Goal: Task Accomplishment & Management: Use online tool/utility

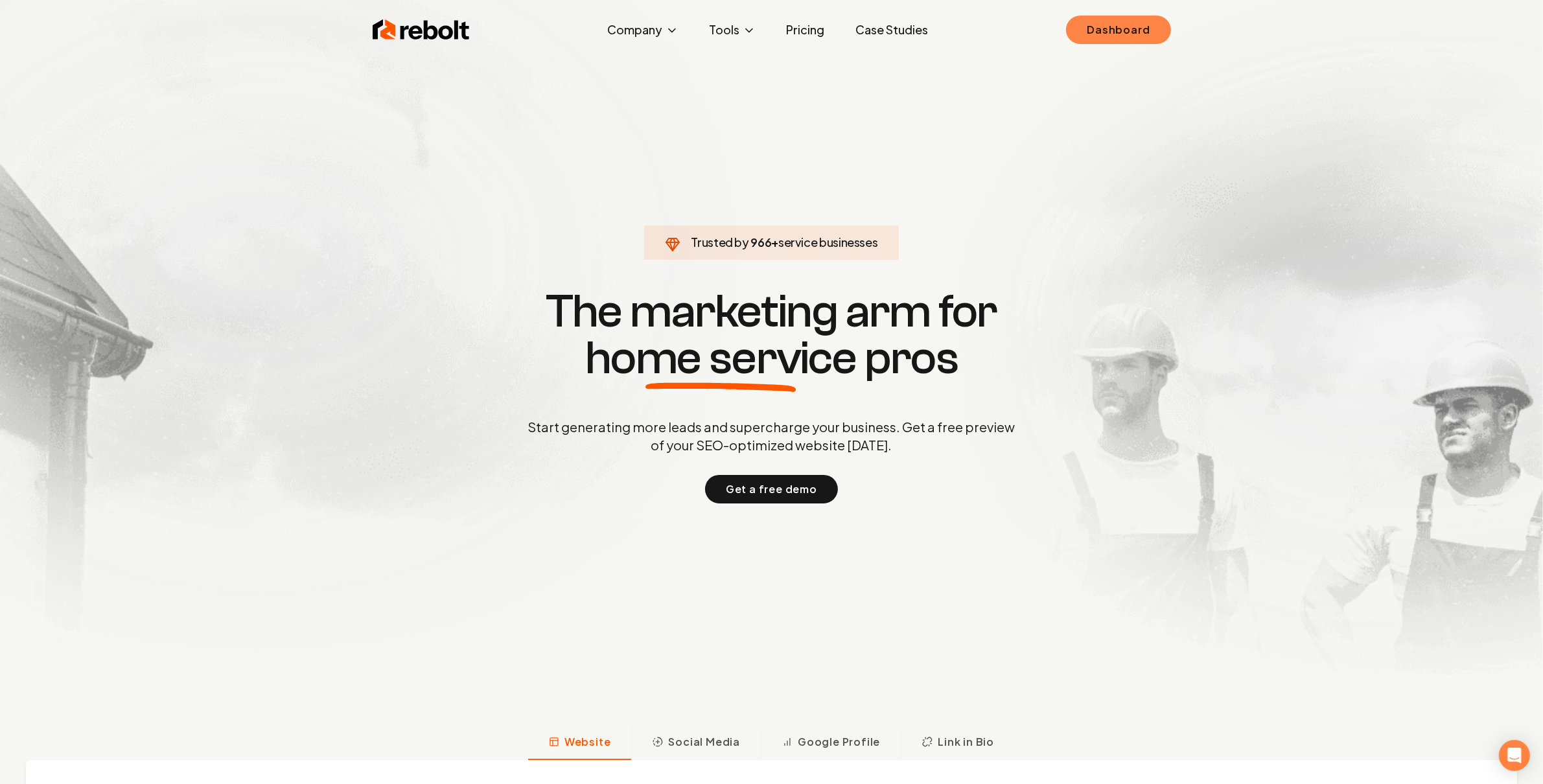
click at [1138, 19] on link "Dashboard" at bounding box center [1117, 30] width 104 height 28
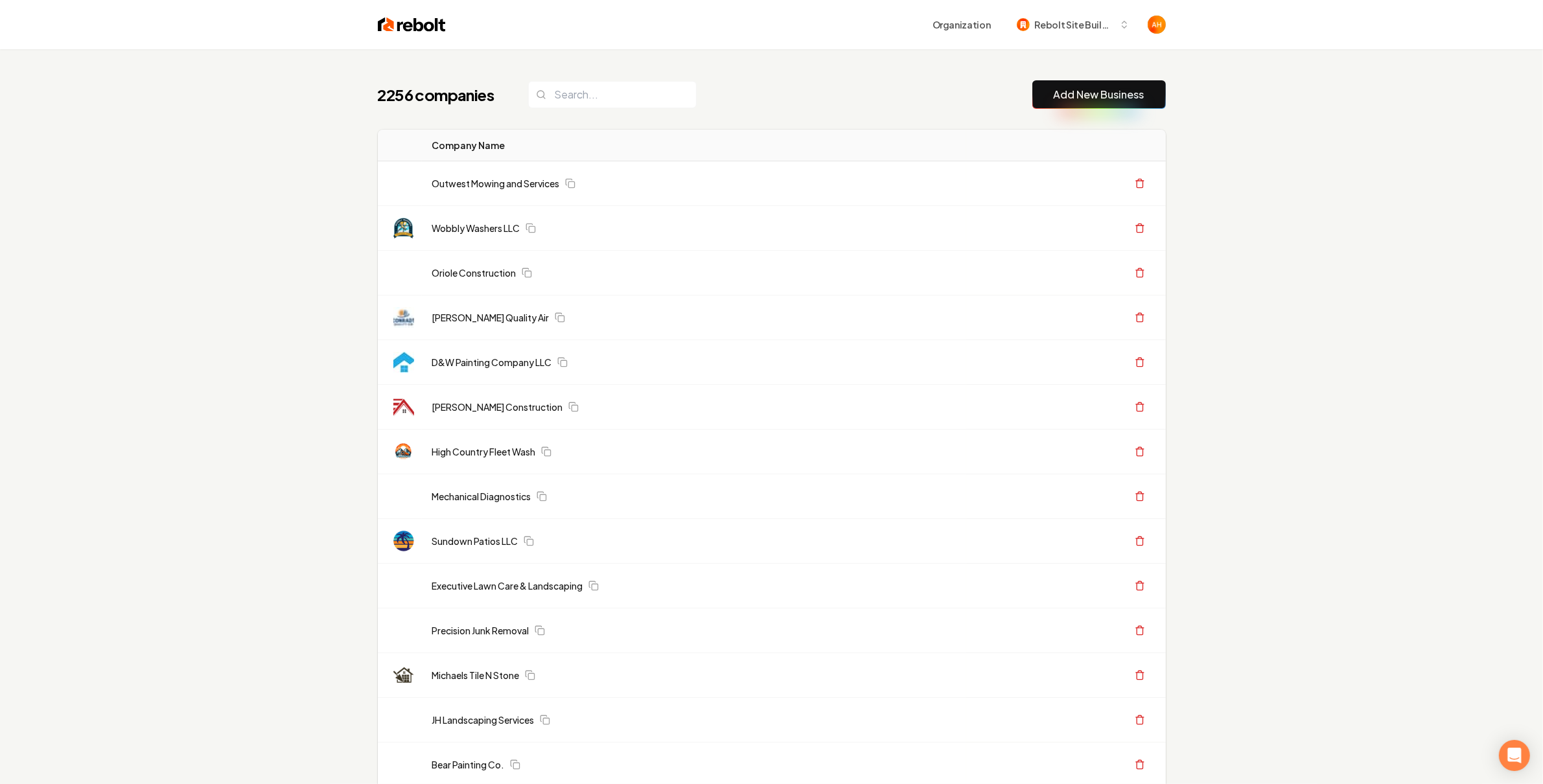
click at [787, 38] on div "Organization Rebolt Site Builder" at bounding box center [772, 25] width 830 height 50
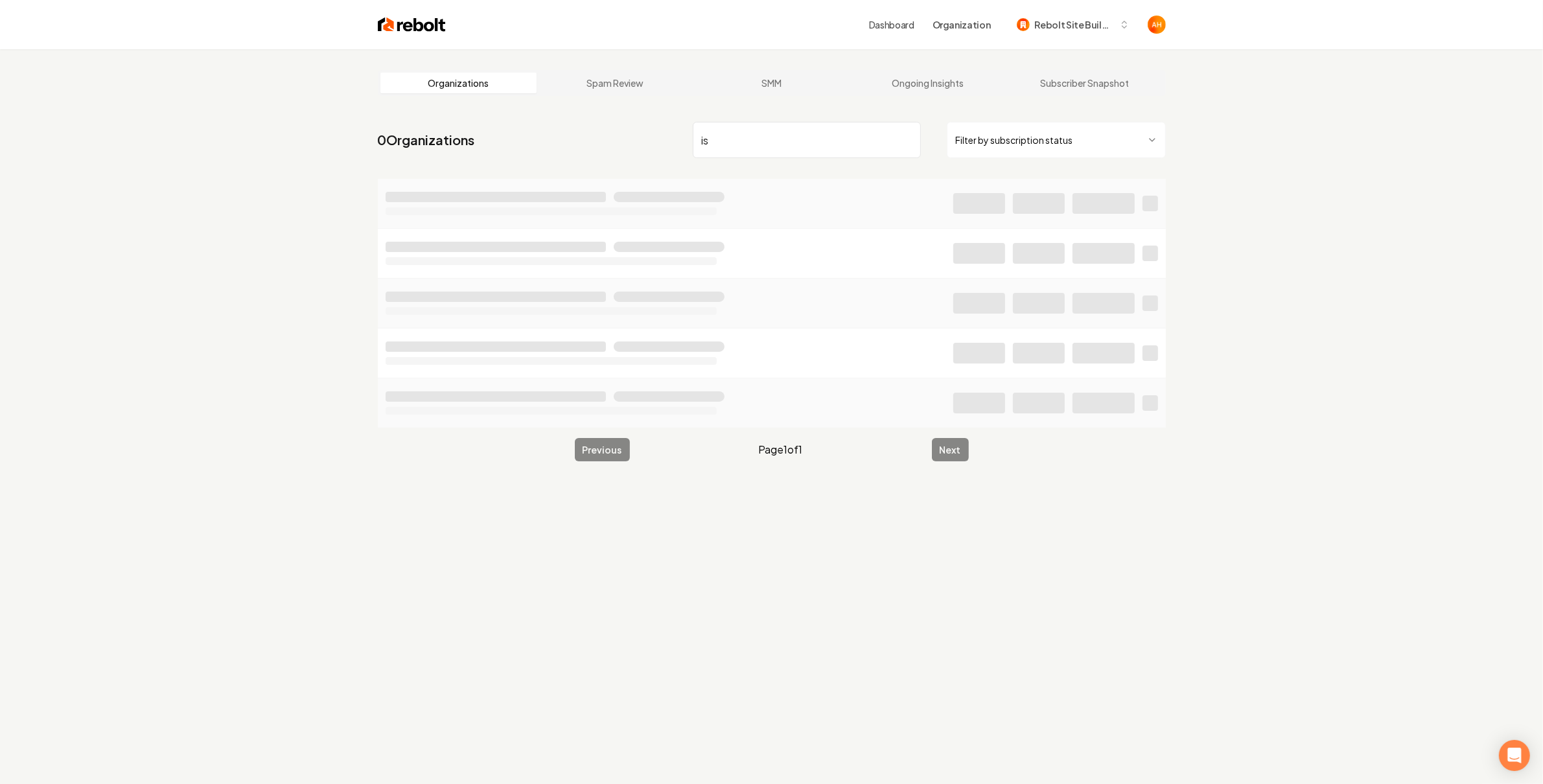
type input "i"
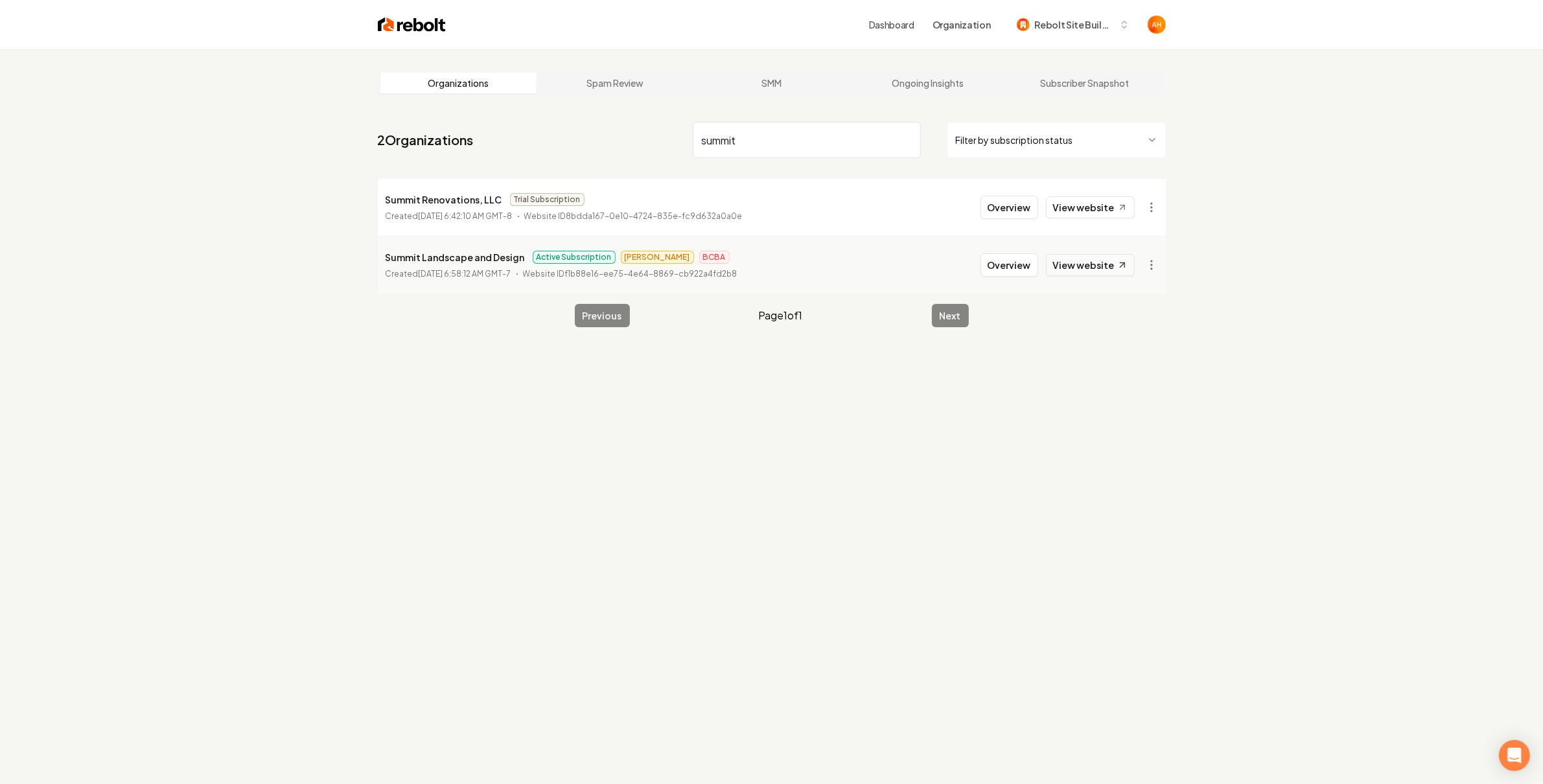
type input "summit"
click at [1104, 259] on link "View website" at bounding box center [1090, 264] width 89 height 22
click at [1029, 260] on button "Overview" at bounding box center [1009, 265] width 57 height 23
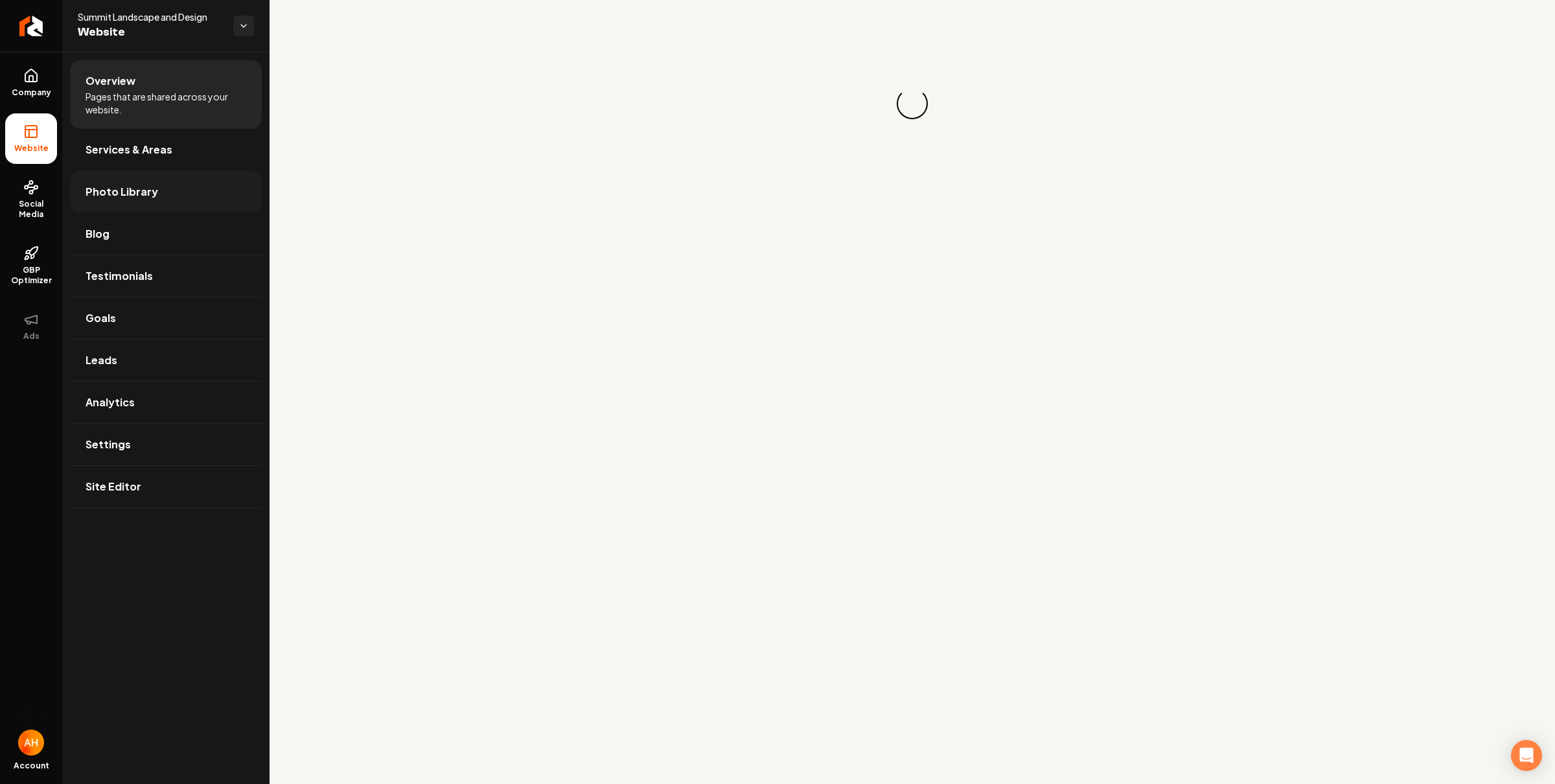
click at [133, 203] on link "Photo Library" at bounding box center [166, 191] width 192 height 42
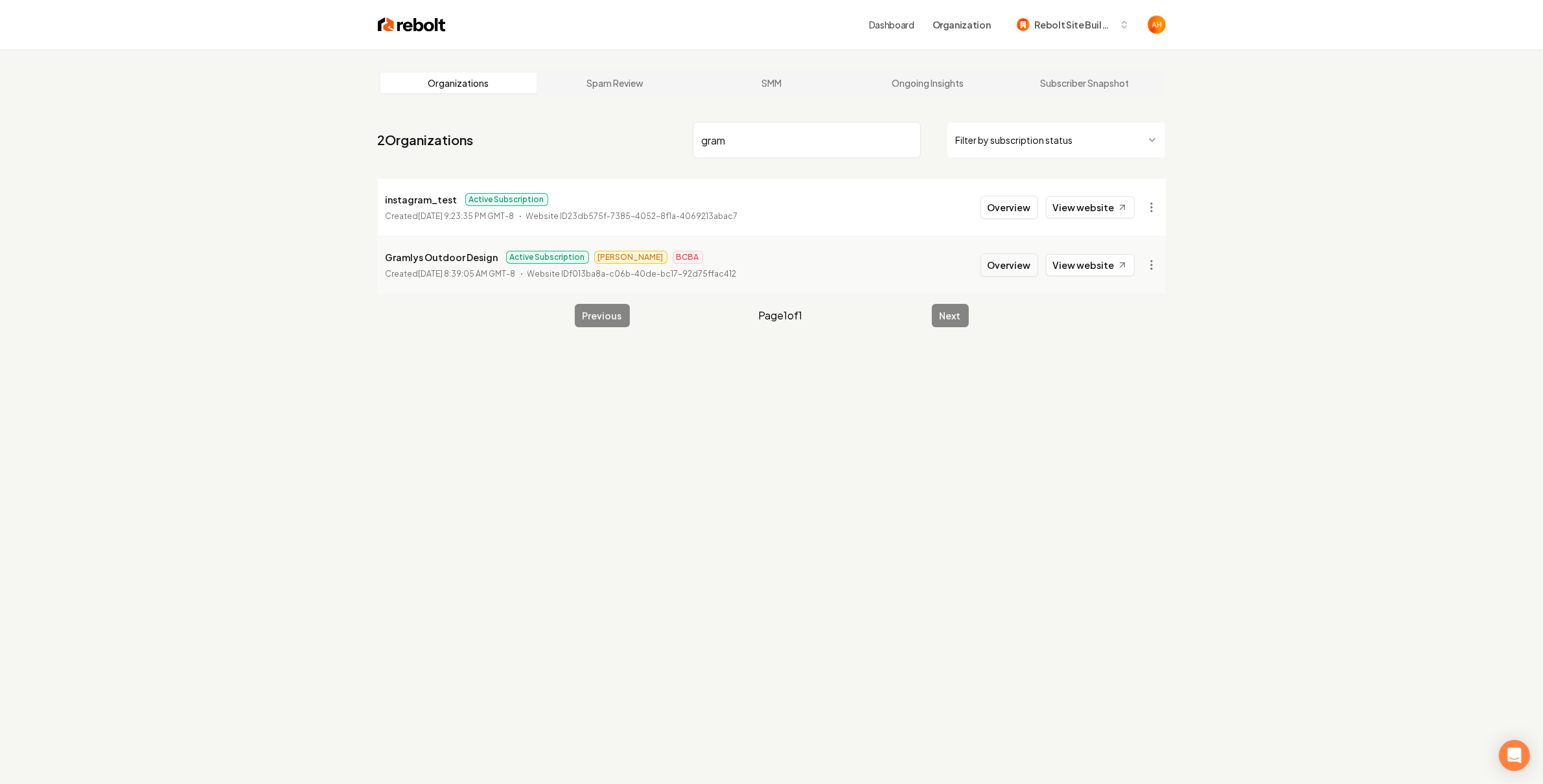
type input "gram"
click at [1008, 274] on button "Overview" at bounding box center [1009, 265] width 57 height 23
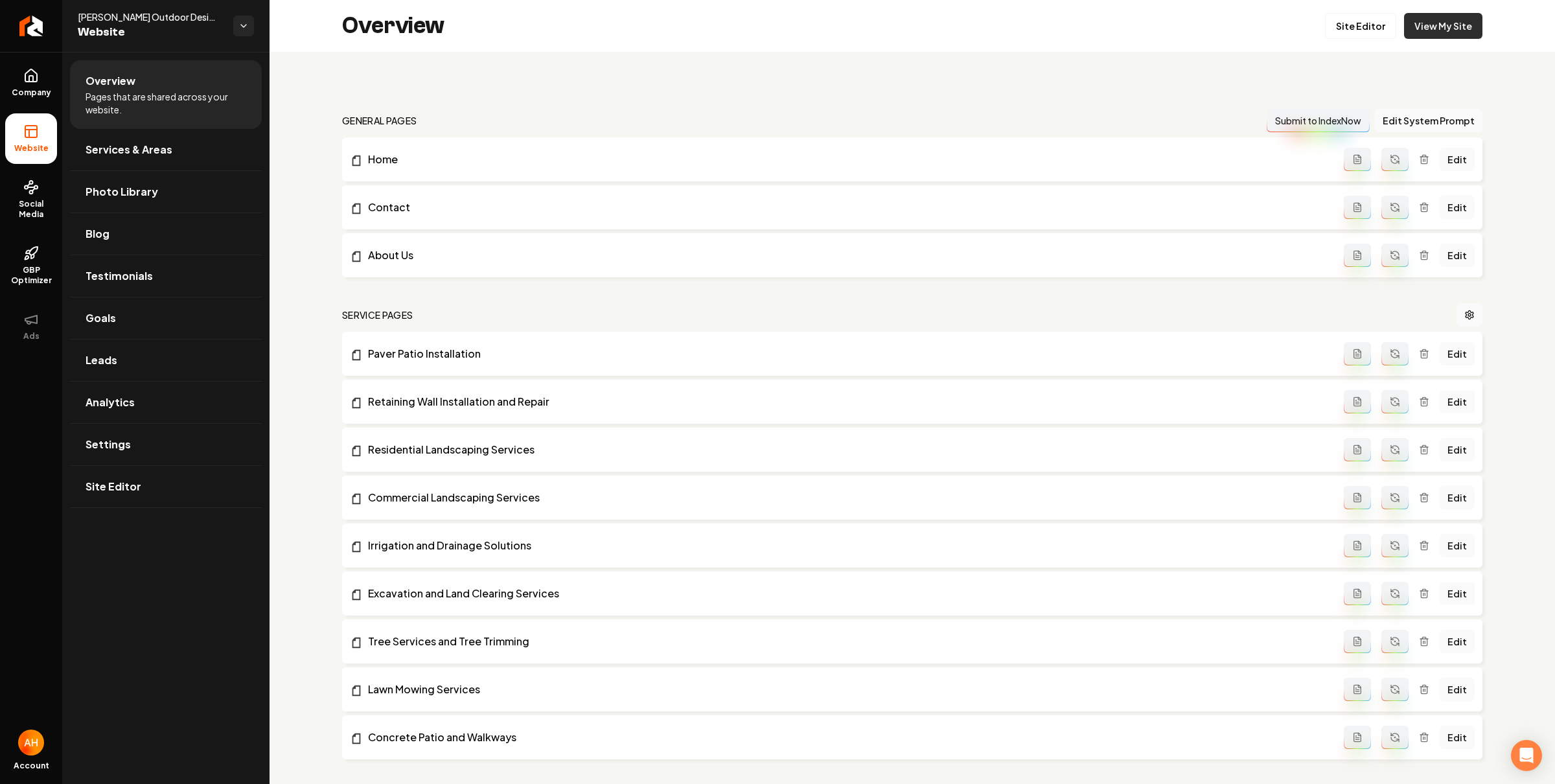
click at [1417, 35] on link "View My Site" at bounding box center [1443, 25] width 79 height 26
click at [23, 210] on span "Social Media" at bounding box center [30, 209] width 52 height 21
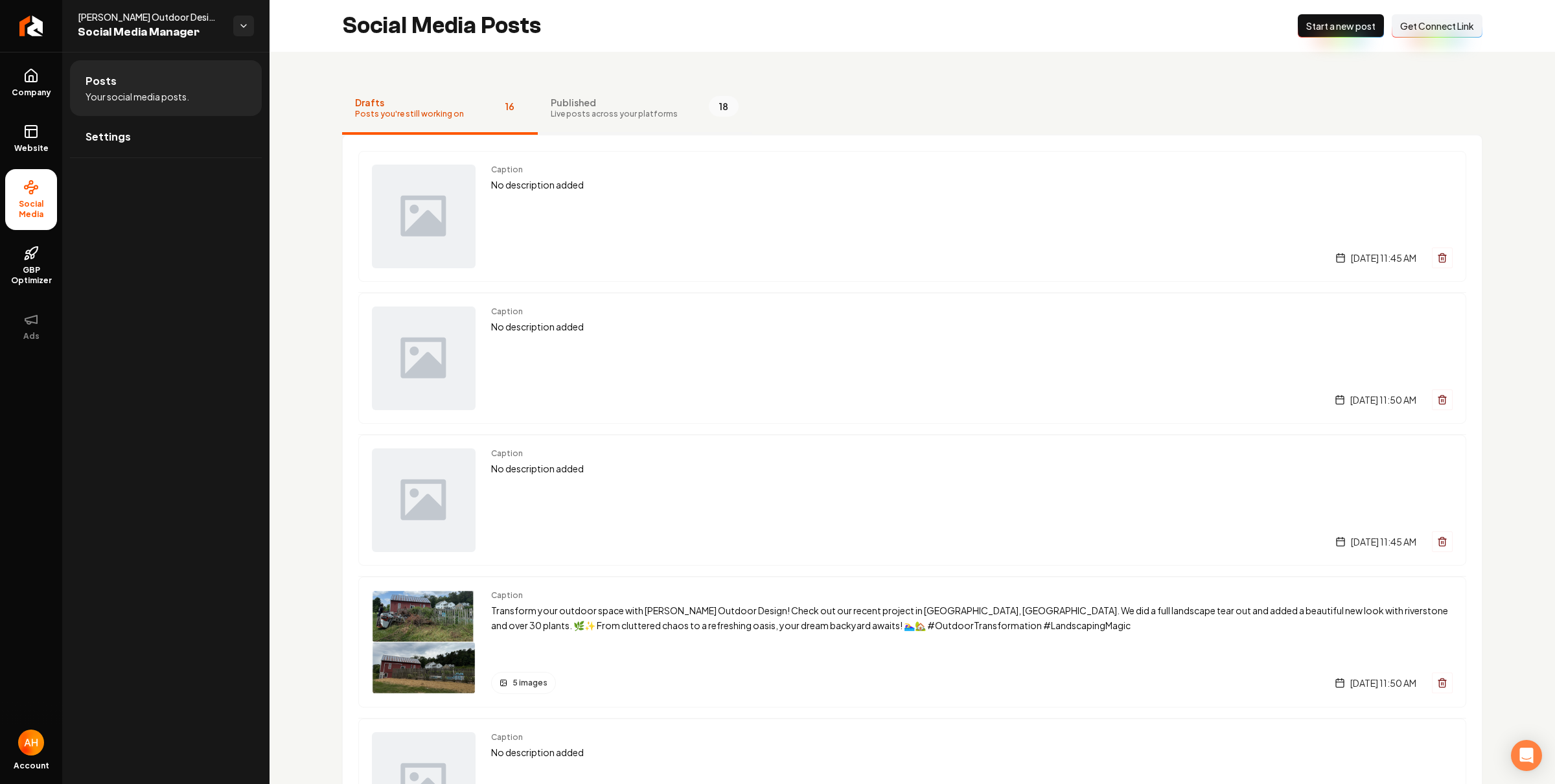
click at [671, 124] on button "Published Live posts across your platforms 18" at bounding box center [645, 108] width 214 height 52
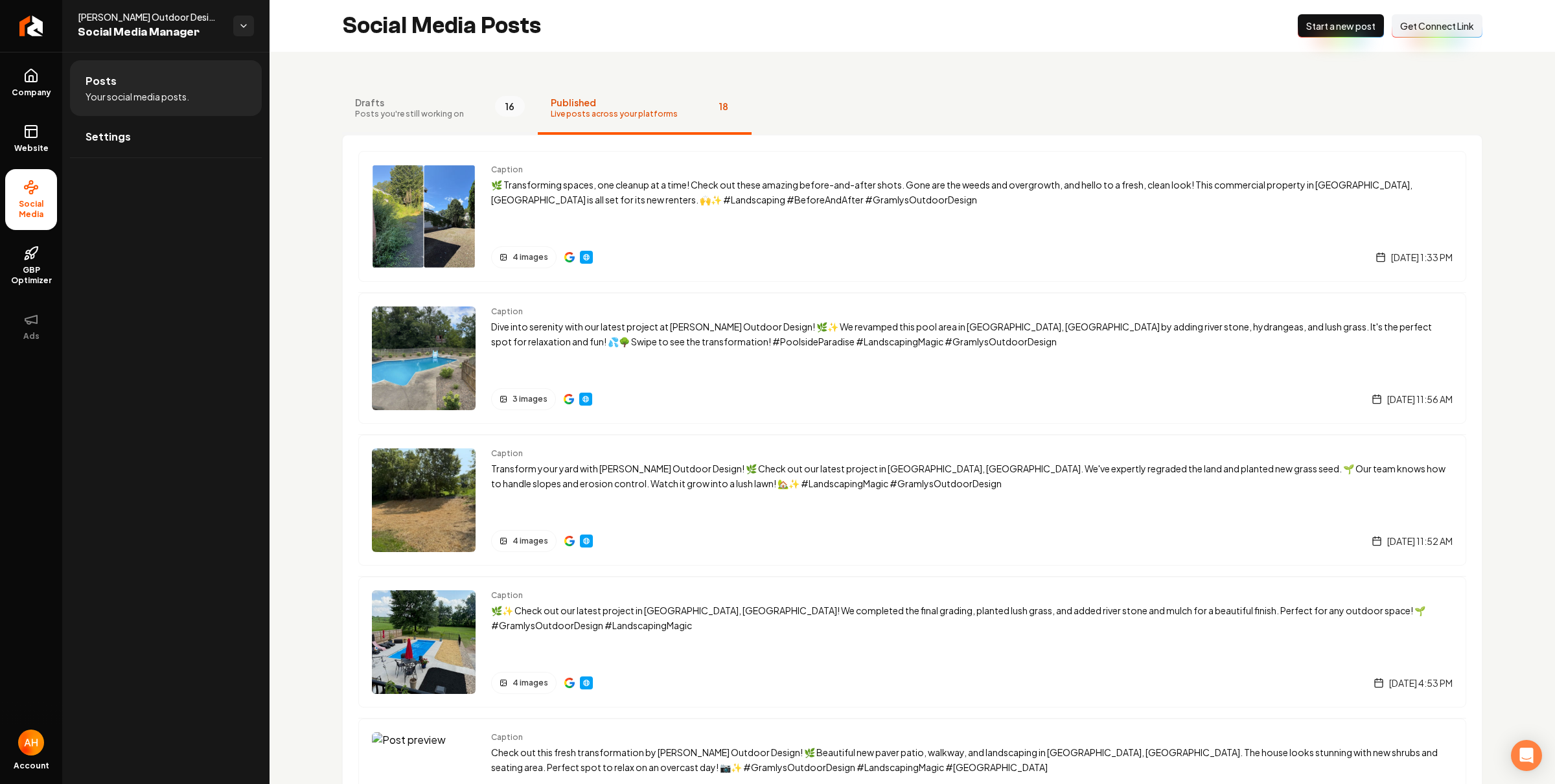
click at [469, 119] on button "Drafts Posts you're still working on 16" at bounding box center [440, 108] width 196 height 52
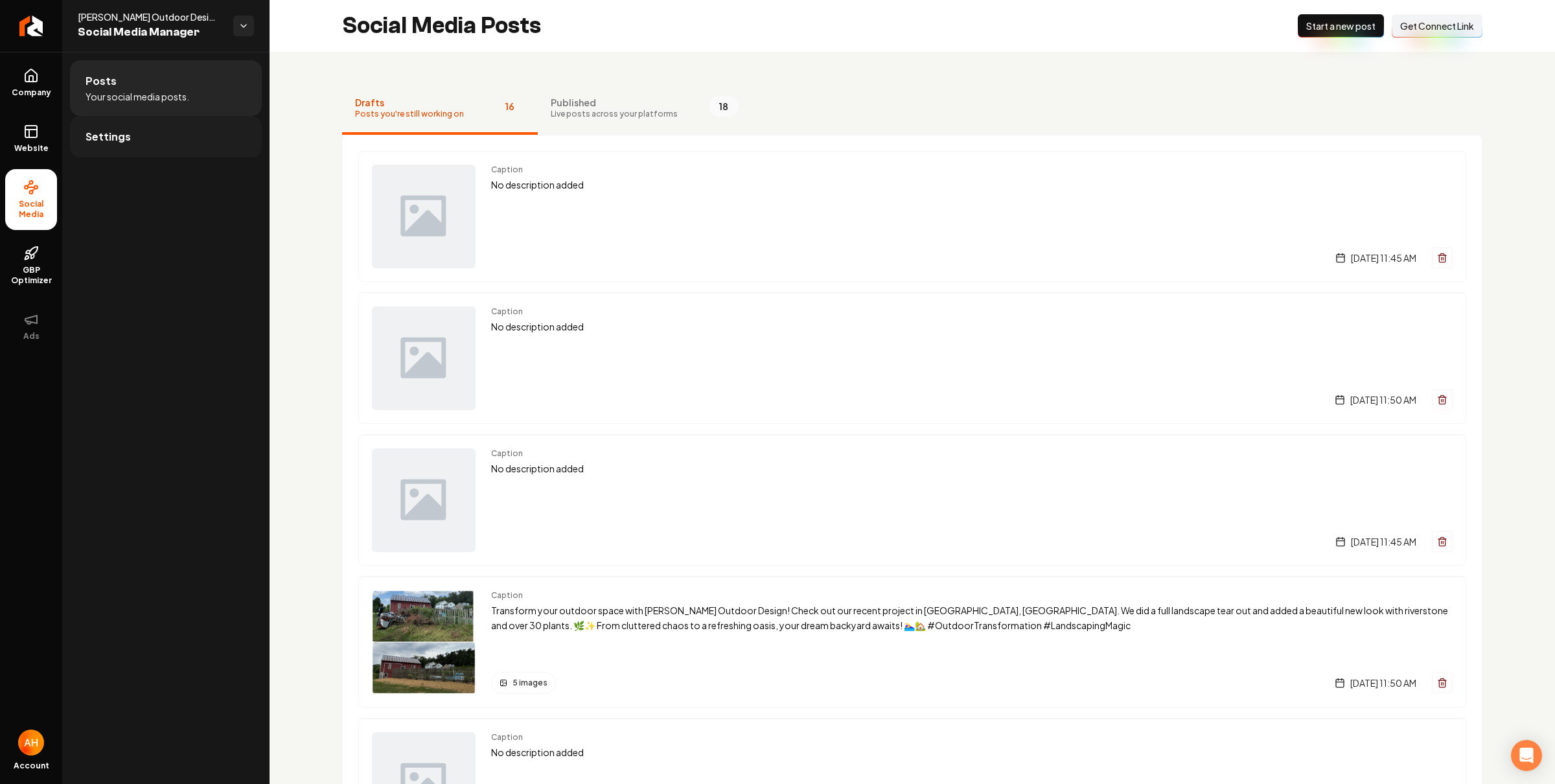
click at [116, 132] on span "Settings" at bounding box center [108, 137] width 45 height 16
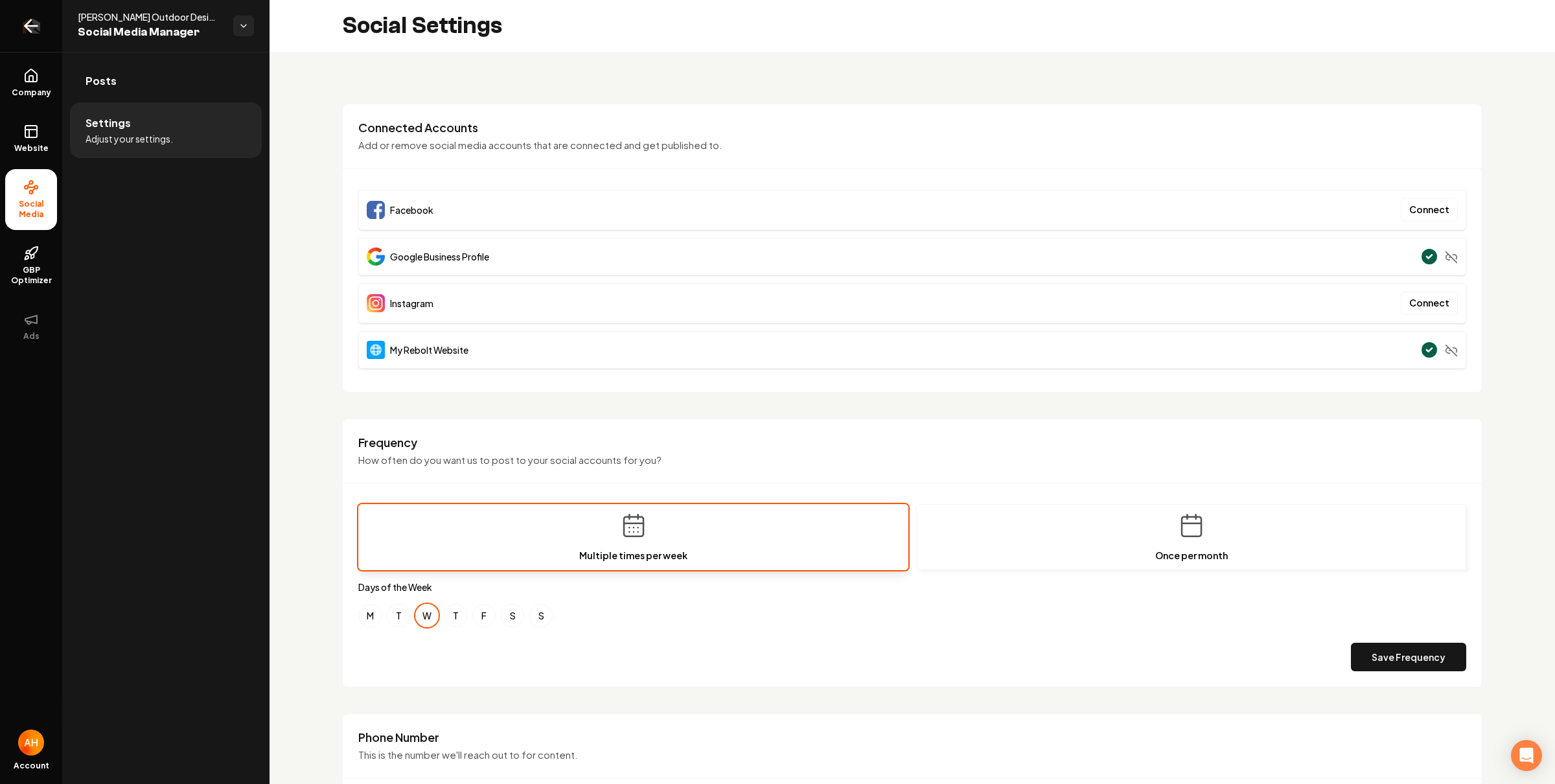
click at [35, 32] on icon "Return to dashboard" at bounding box center [30, 25] width 21 height 21
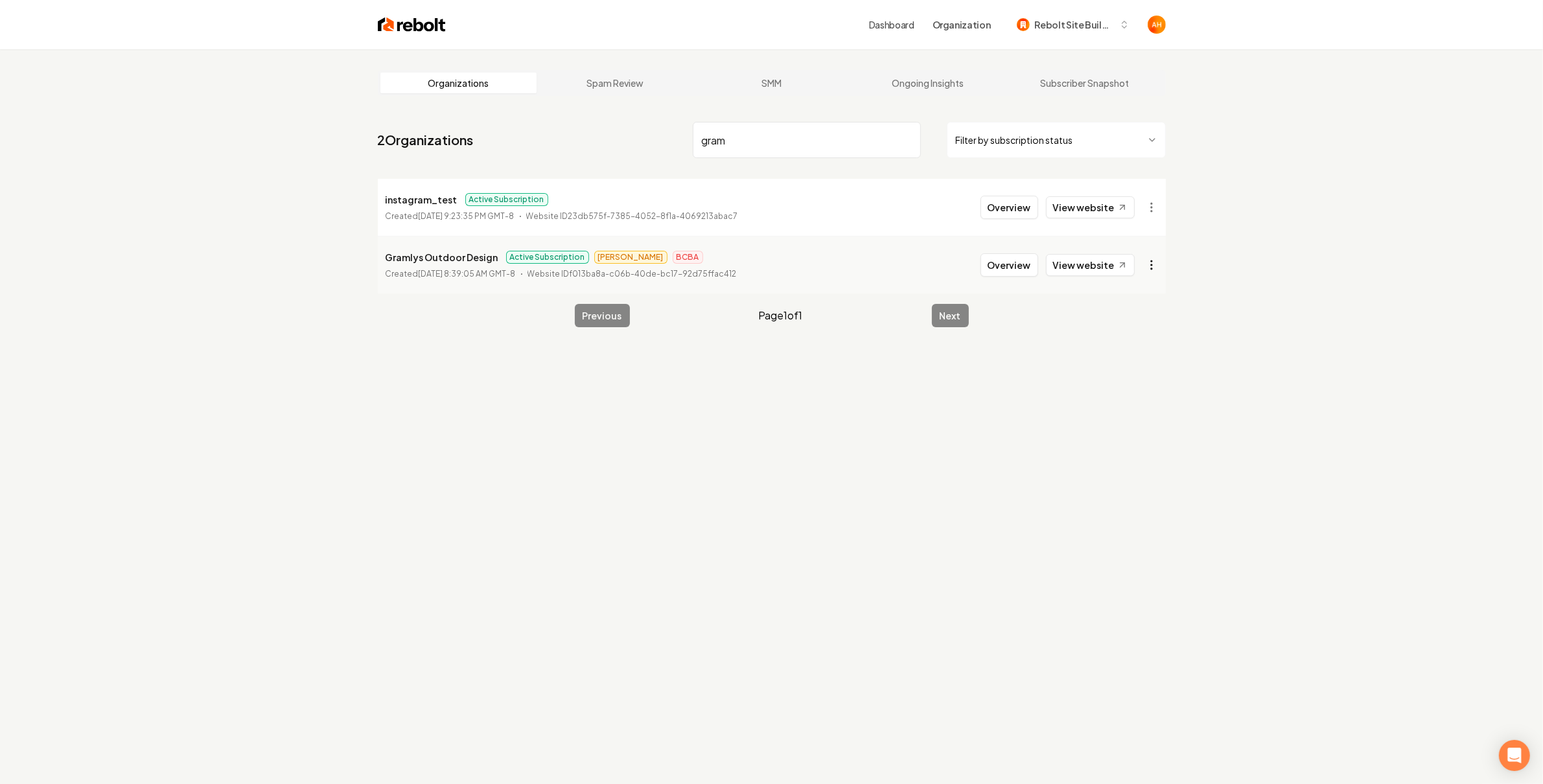
type input "gram"
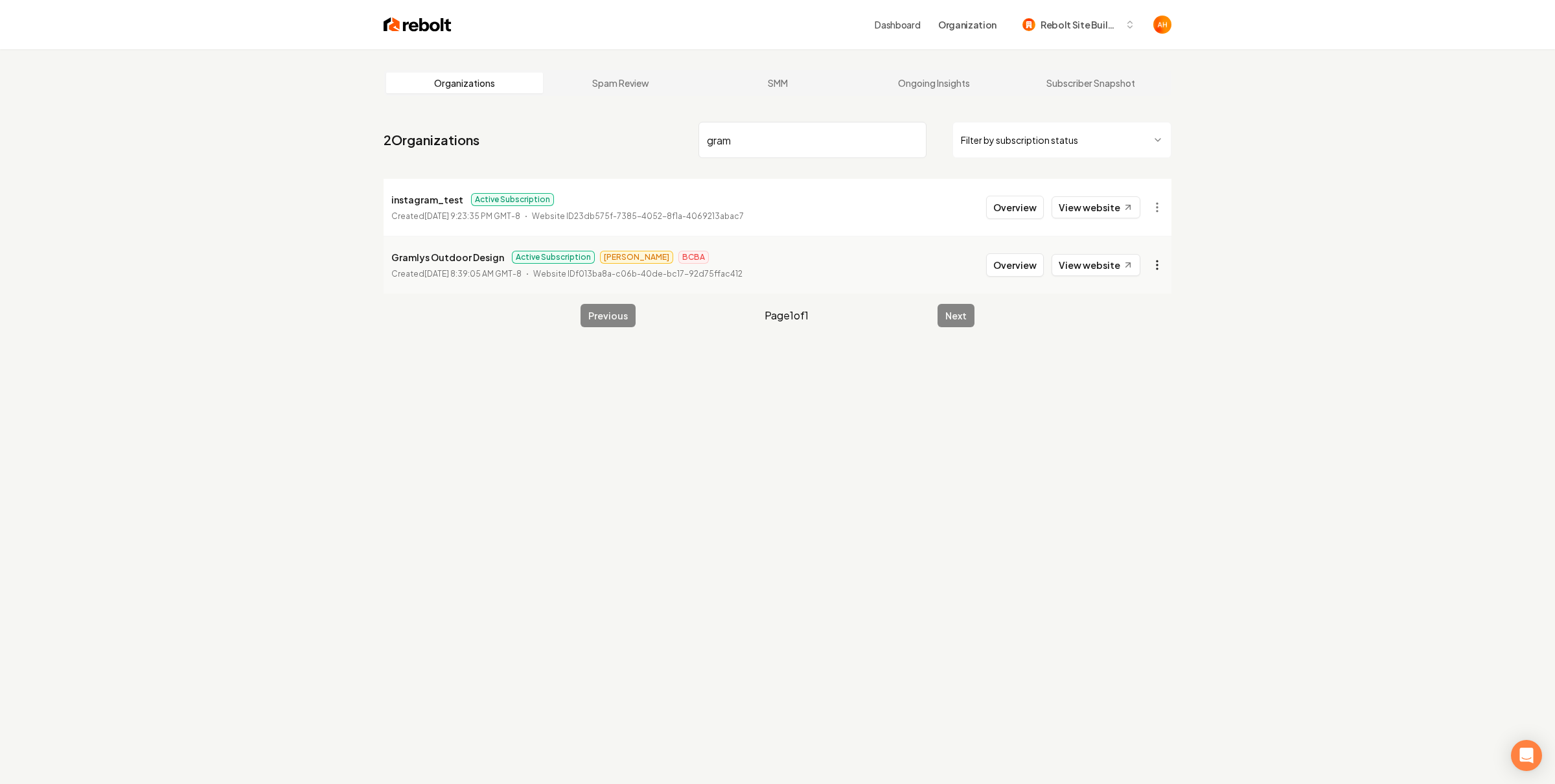
click at [1158, 266] on html "Dashboard Organization Rebolt Site Builder Organizations Spam Review SMM Ongoin…" at bounding box center [777, 392] width 1555 height 784
click at [1126, 375] on link "View in Stripe" at bounding box center [1119, 377] width 82 height 21
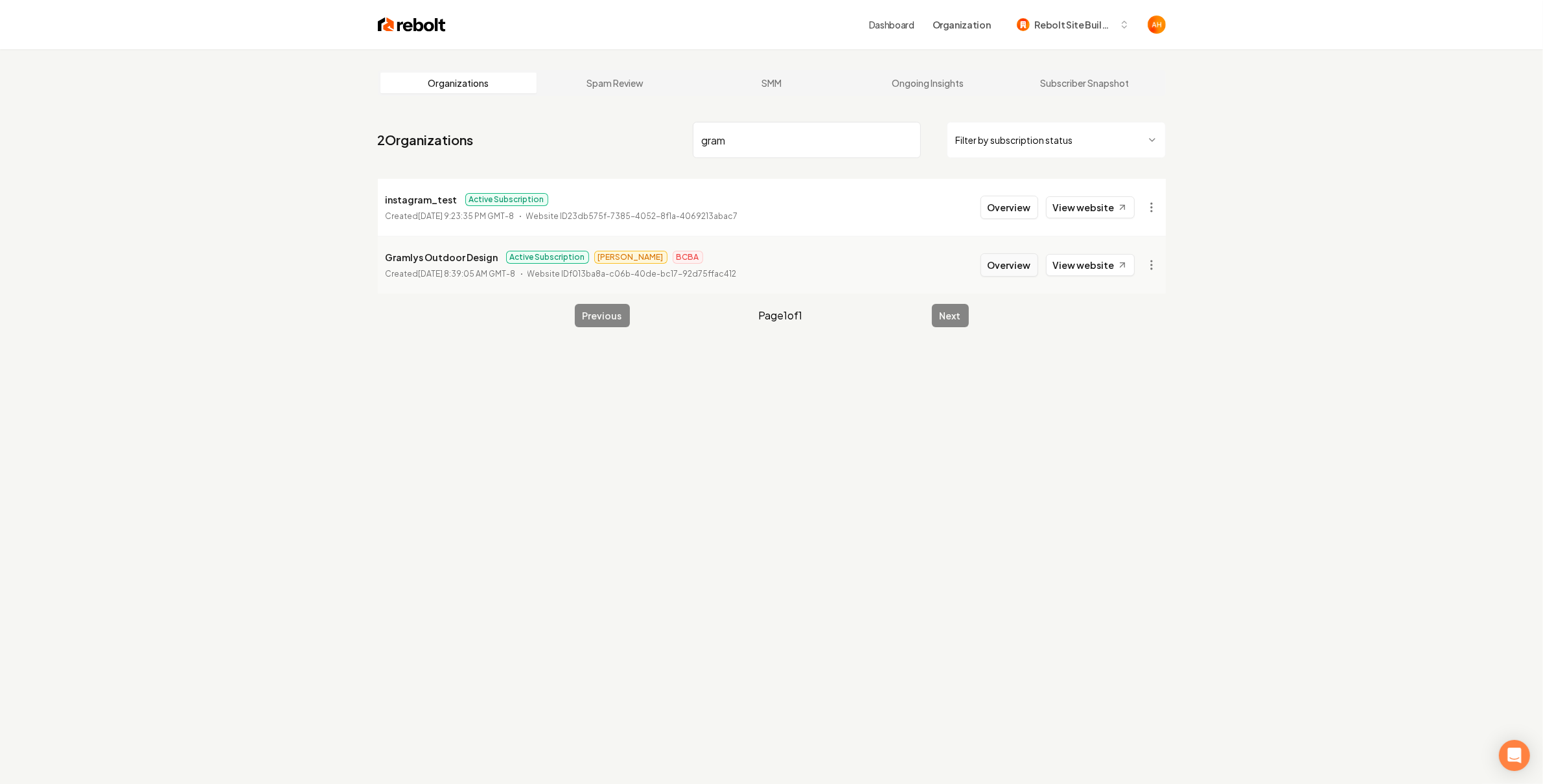
click at [1003, 263] on button "Overview" at bounding box center [1009, 265] width 57 height 23
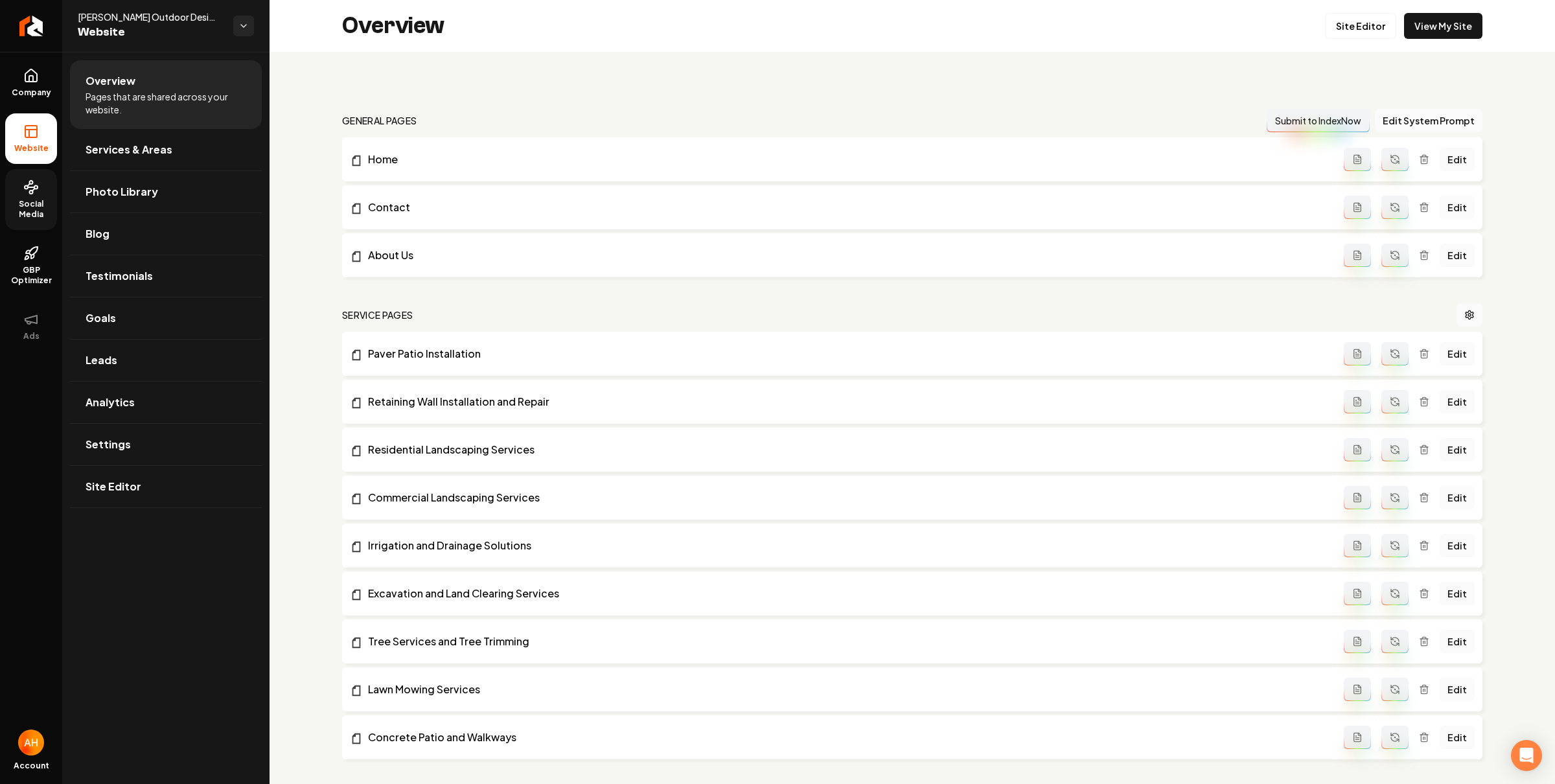
click at [17, 208] on span "Social Media" at bounding box center [30, 209] width 52 height 21
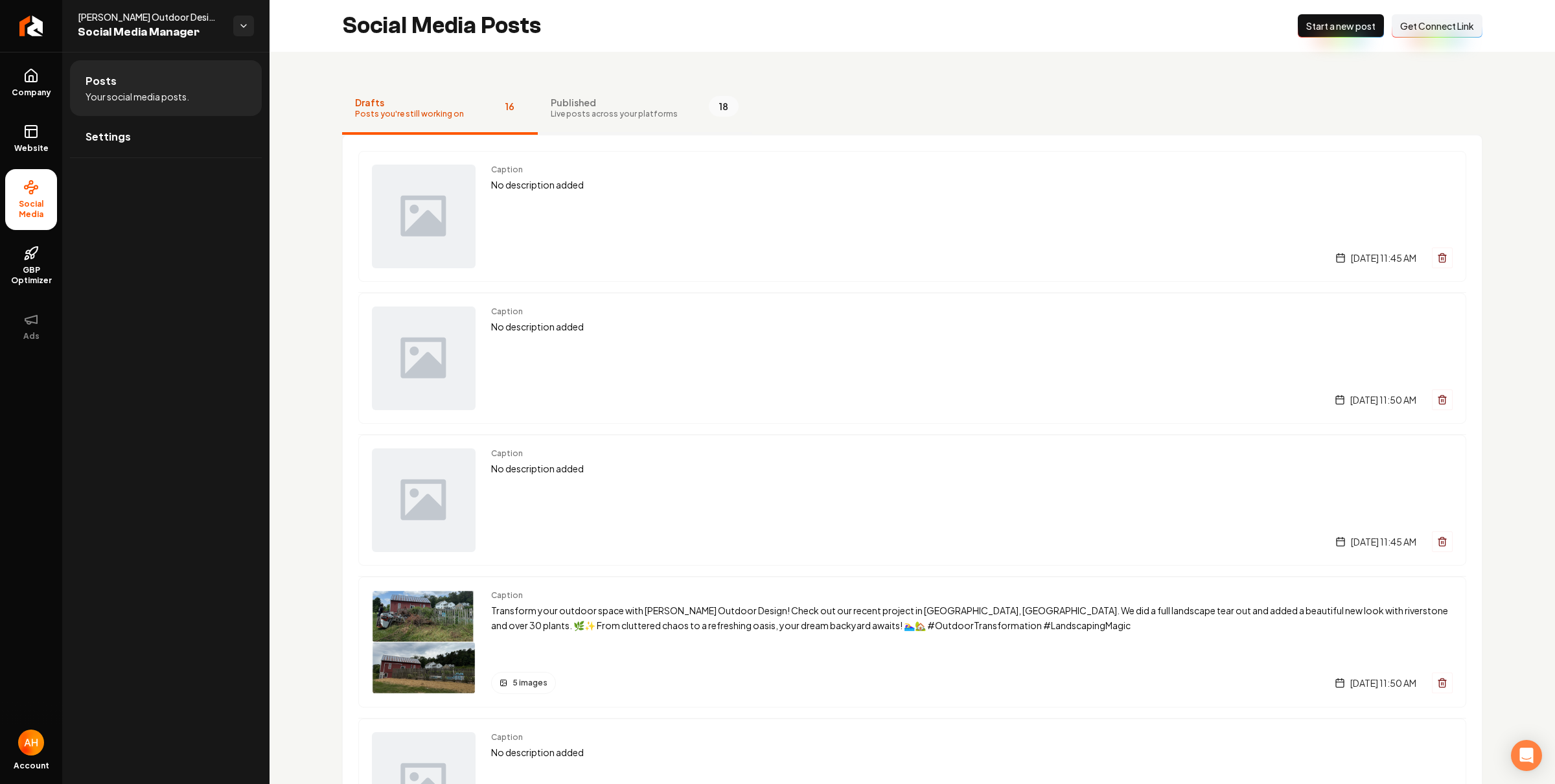
drag, startPoint x: 845, startPoint y: 86, endPoint x: 693, endPoint y: 102, distance: 152.8
click at [845, 86] on nav "Drafts Posts you're still working on 16 Published Live posts across your platfo…" at bounding box center [912, 108] width 1141 height 52
click at [1329, 23] on span "Start a new post" at bounding box center [1341, 25] width 69 height 13
